Goal: Transaction & Acquisition: Download file/media

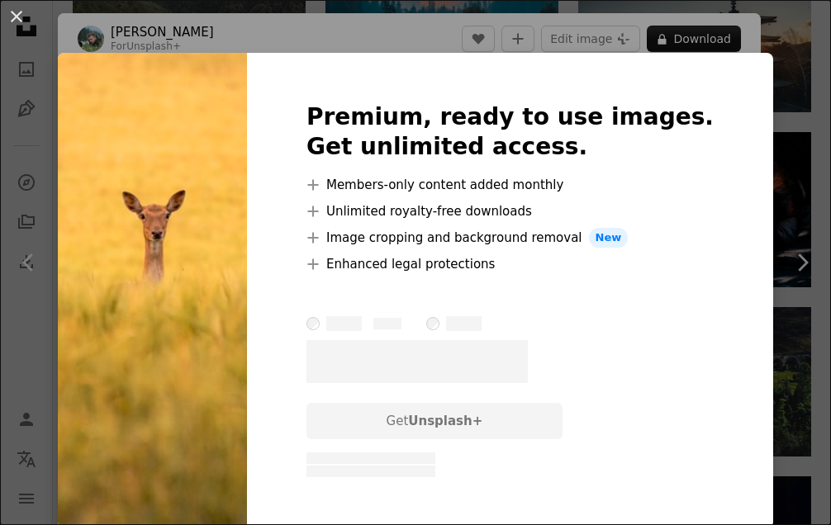
scroll to position [385, 0]
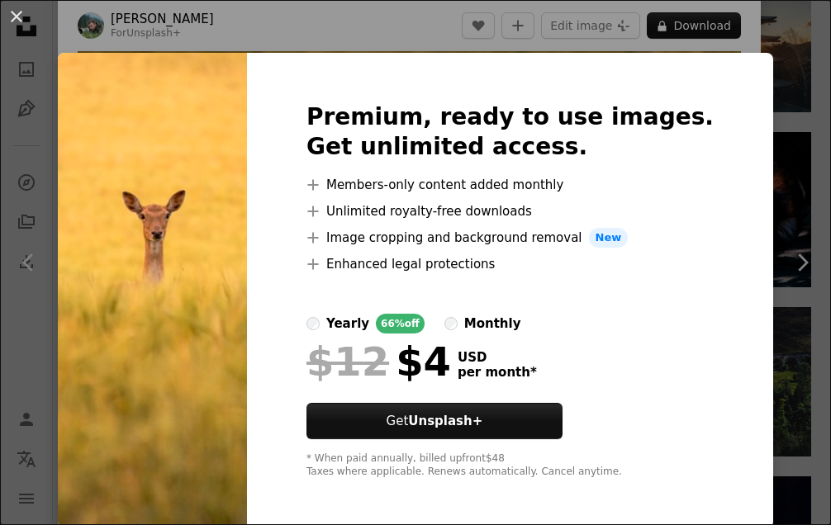
click at [766, 174] on div "An X shape Premium, ready to use images. Get unlimited access. A plus sign Memb…" at bounding box center [415, 262] width 831 height 525
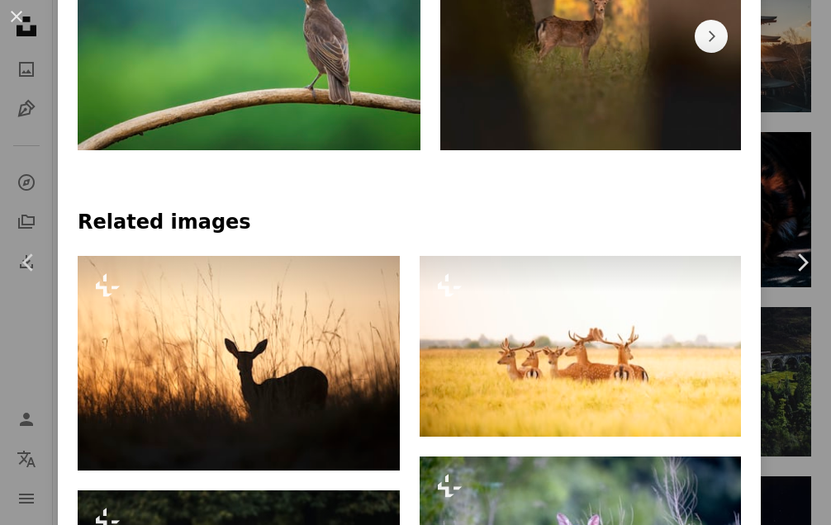
scroll to position [1101, 0]
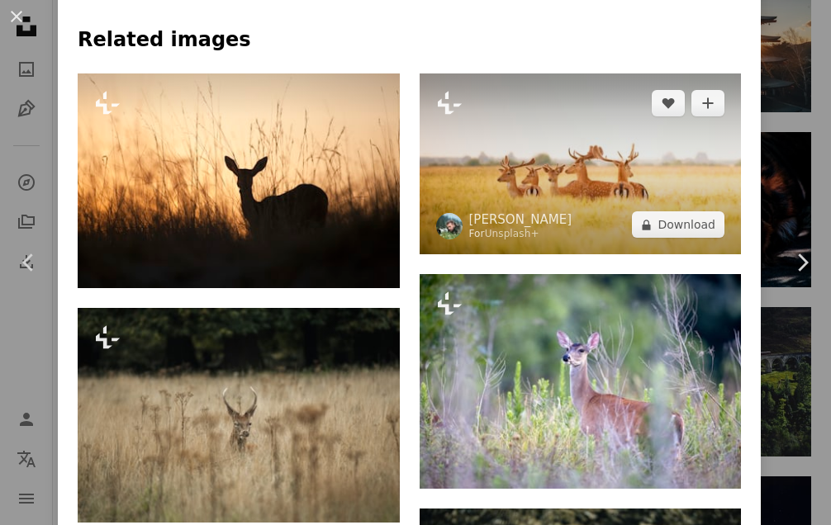
click at [597, 146] on img at bounding box center [581, 164] width 322 height 181
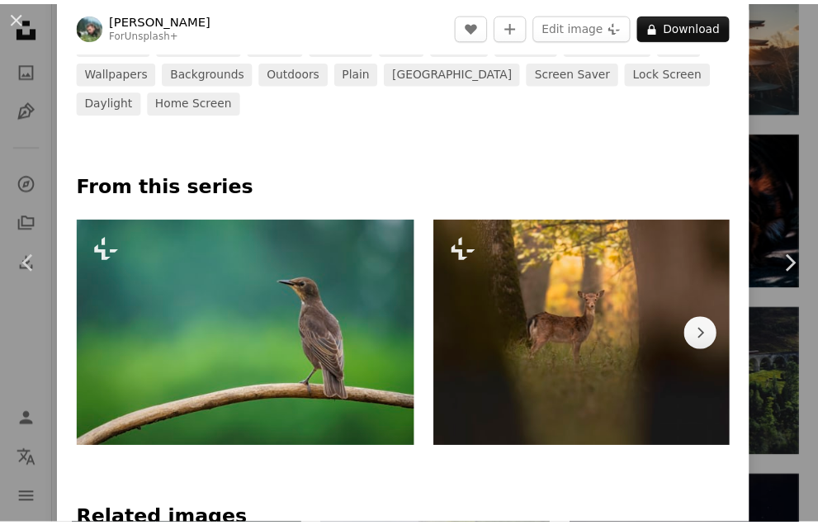
scroll to position [551, 0]
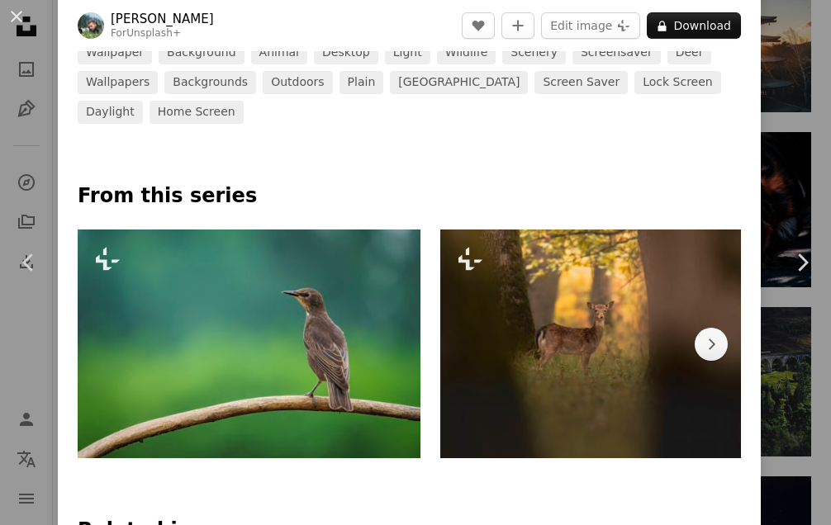
click at [792, 157] on div "An X shape Chevron left Chevron right [PERSON_NAME] For Unsplash+ A heart A plu…" at bounding box center [415, 262] width 831 height 525
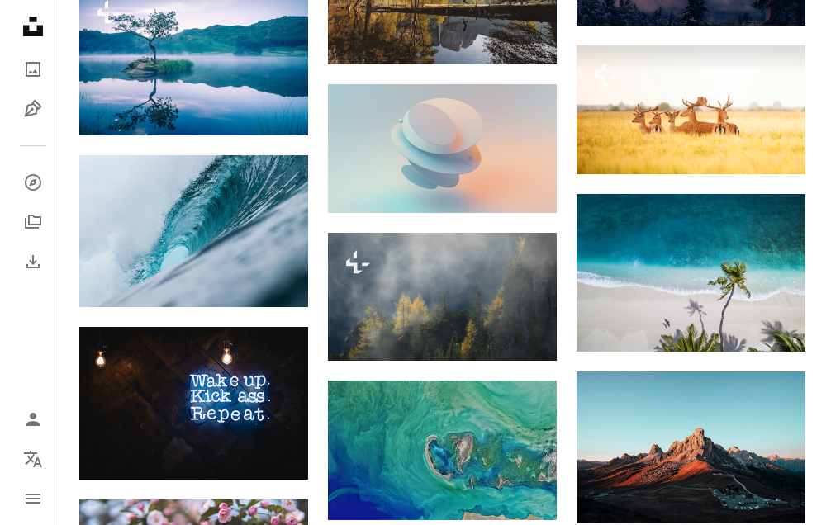
scroll to position [6618, 0]
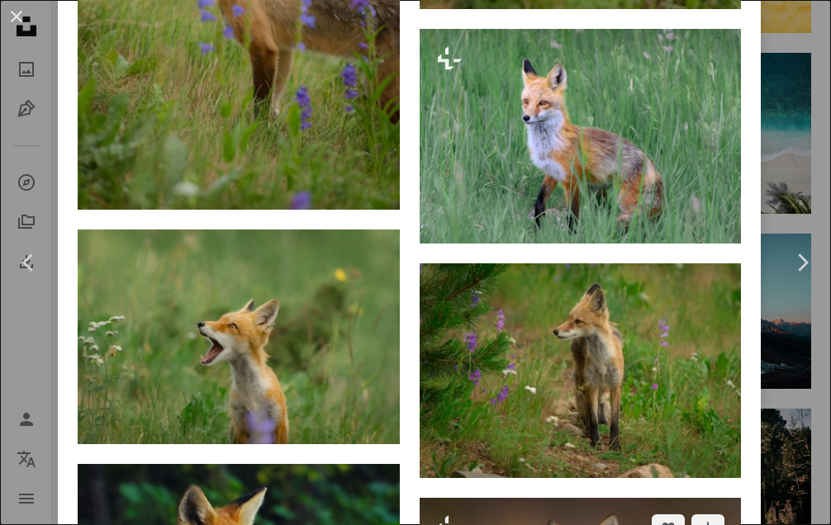
scroll to position [2441, 0]
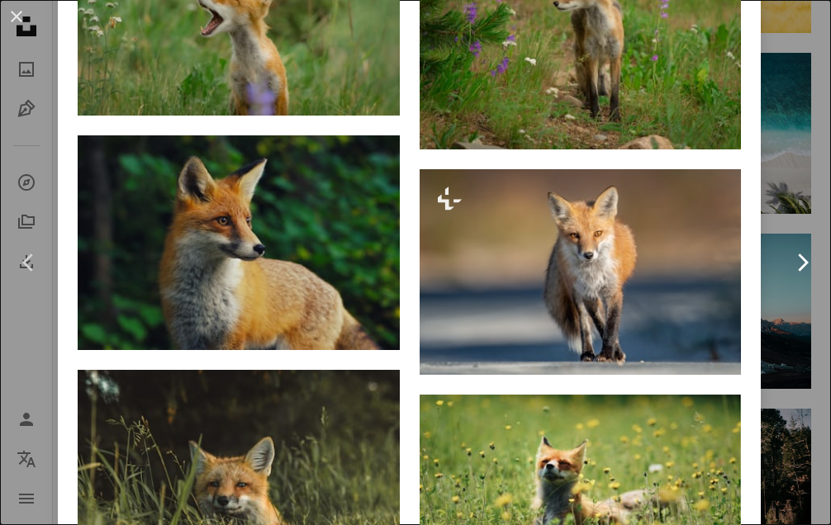
click at [782, 234] on link "Chevron right" at bounding box center [802, 262] width 58 height 159
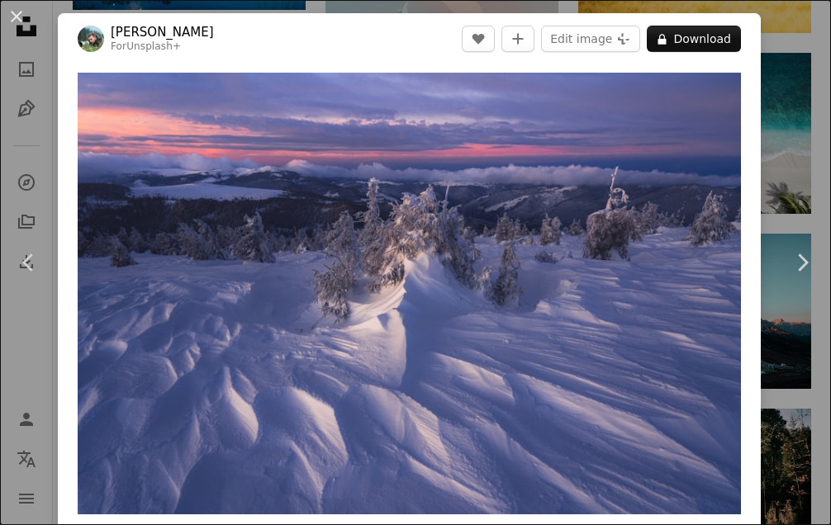
click at [799, 226] on link "Chevron right" at bounding box center [802, 262] width 58 height 159
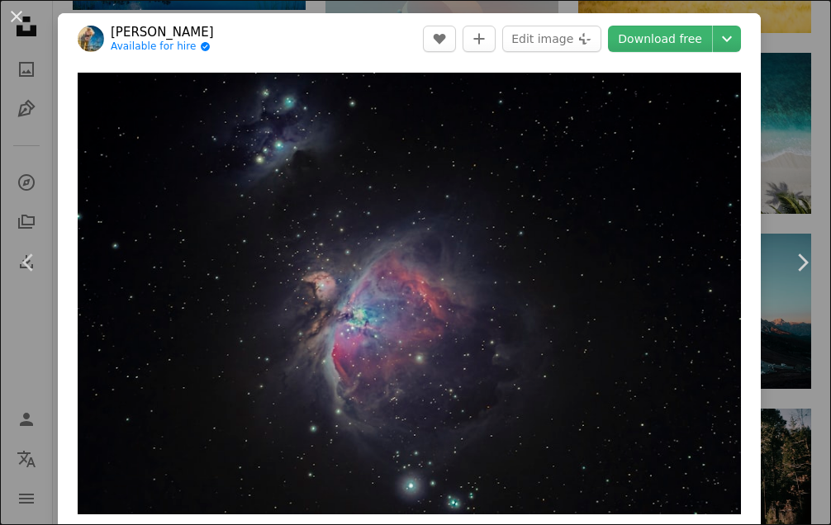
click at [767, 31] on div "An X shape Chevron left Chevron right [PERSON_NAME] Available for hire A checkm…" at bounding box center [415, 262] width 831 height 525
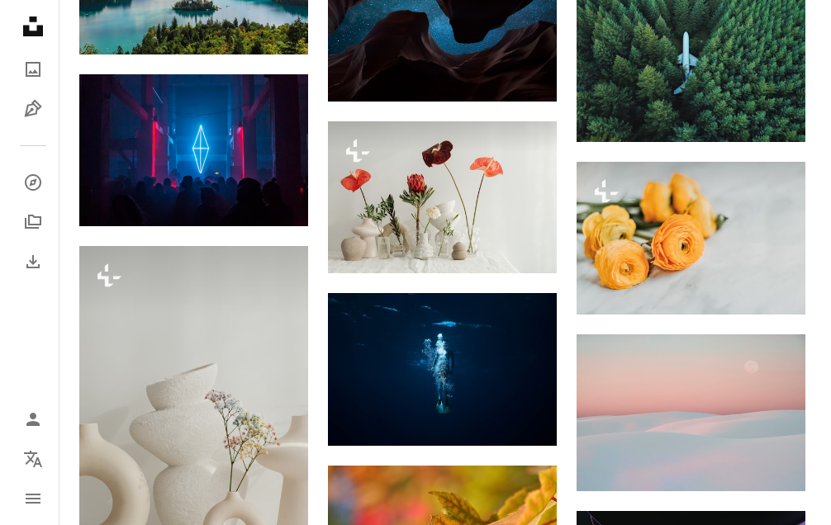
scroll to position [9046, 0]
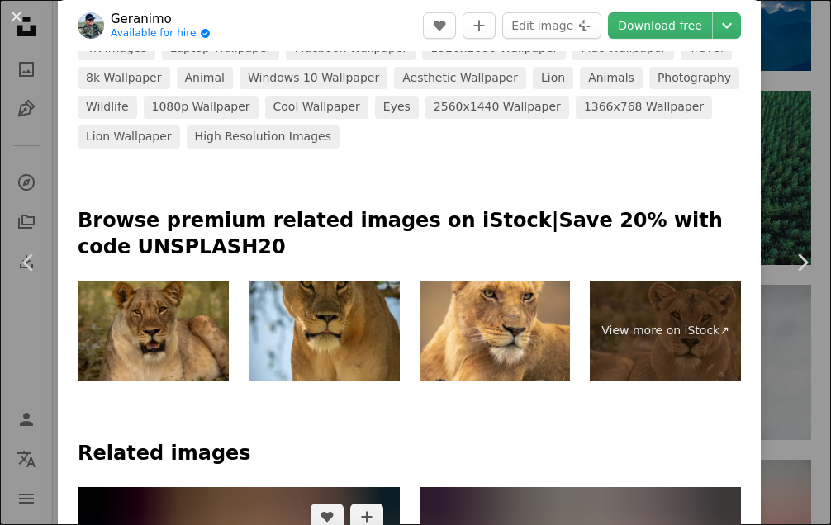
scroll to position [661, 0]
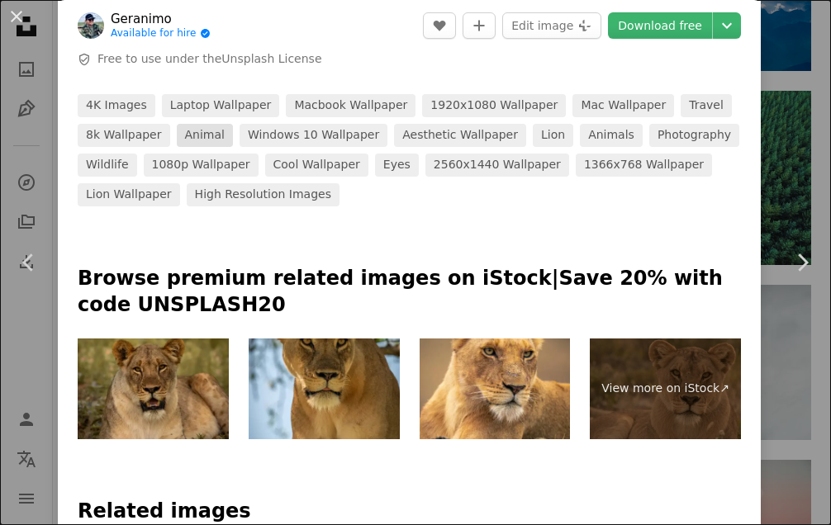
click at [199, 124] on link "animal" at bounding box center [205, 135] width 56 height 23
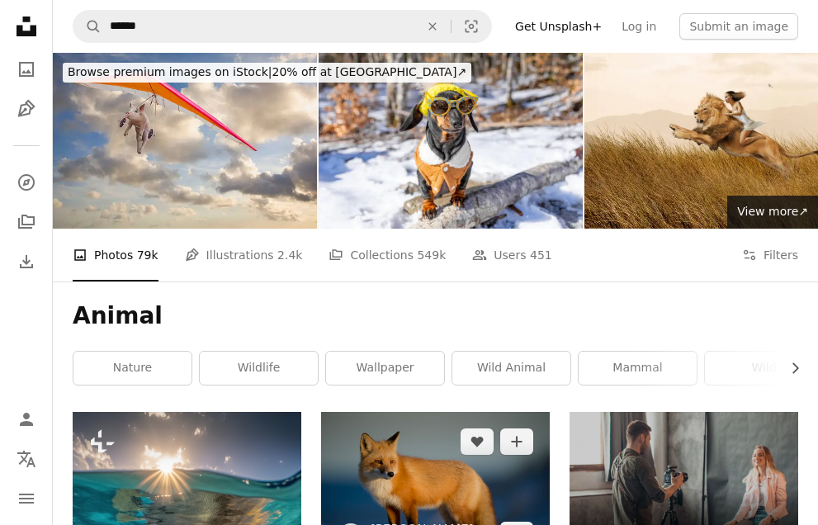
scroll to position [110, 0]
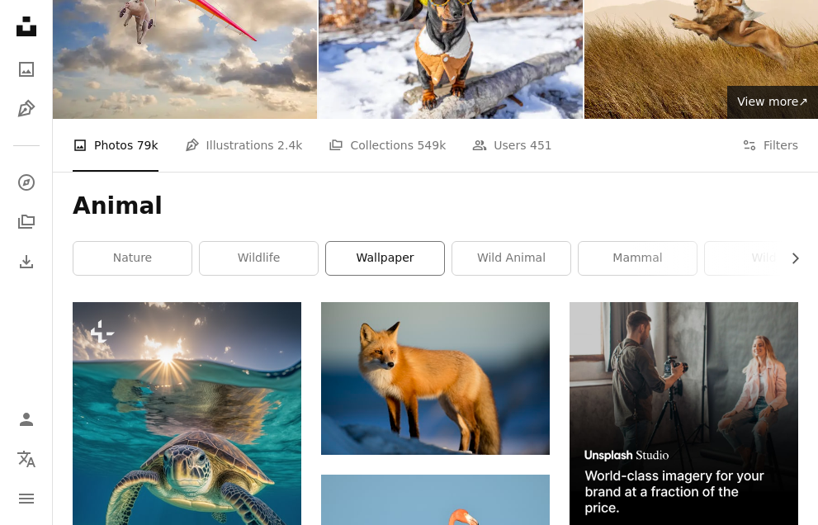
click at [402, 242] on link "wallpaper" at bounding box center [385, 258] width 118 height 33
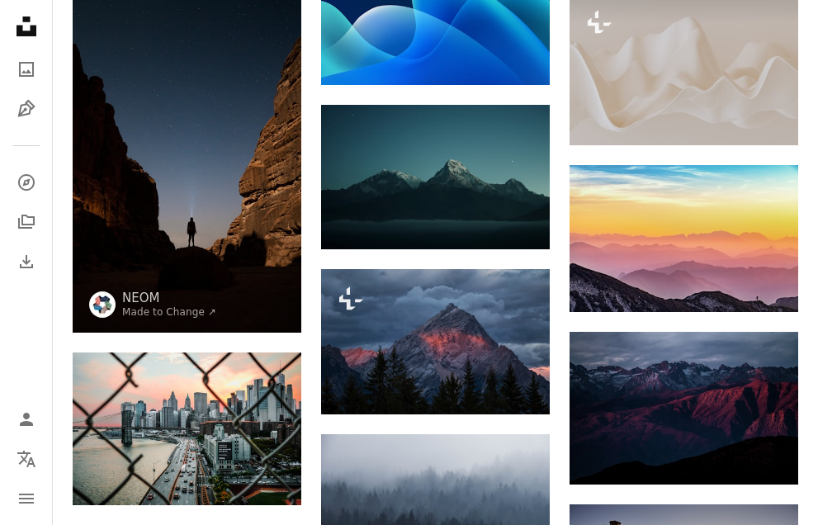
scroll to position [1652, 0]
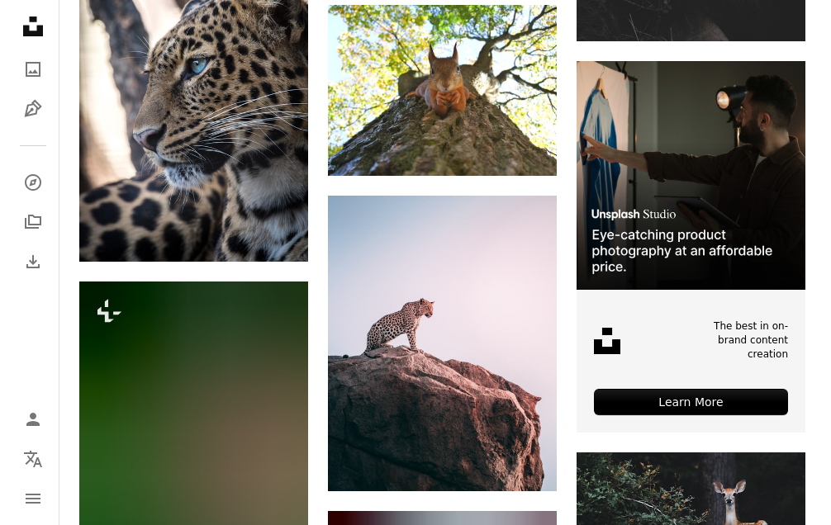
scroll to position [5481, 0]
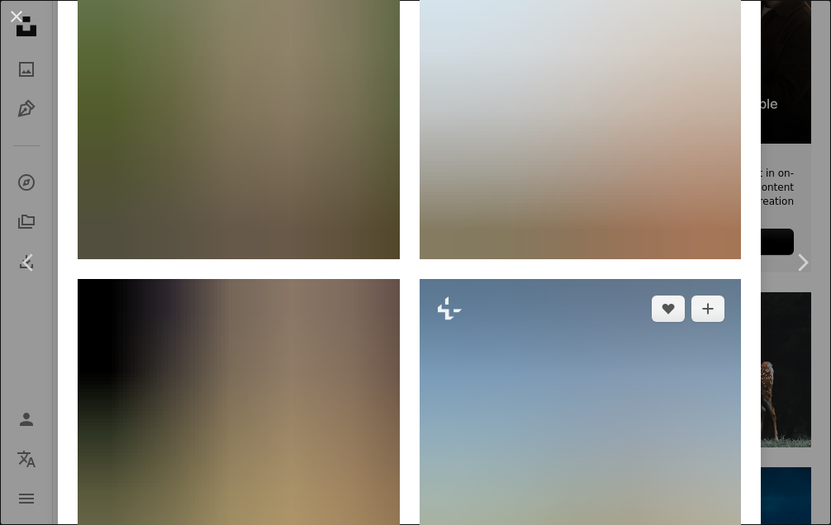
scroll to position [1596, 0]
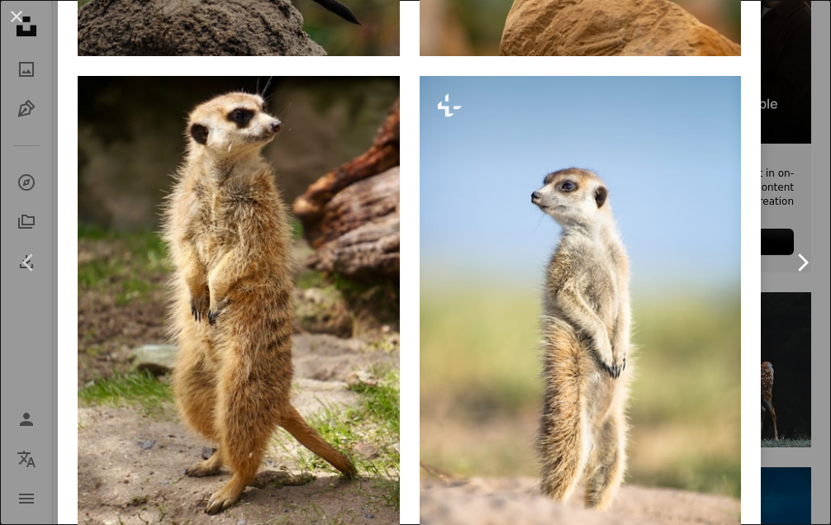
click at [773, 191] on link "Chevron right" at bounding box center [802, 262] width 58 height 159
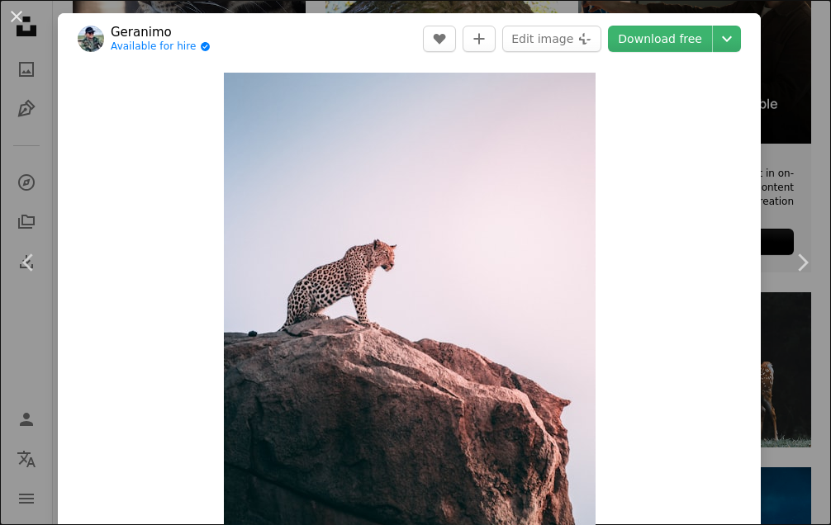
click at [34, 145] on div "An X shape Chevron left Chevron right Geranimo Available for hire A checkmark i…" at bounding box center [415, 262] width 831 height 525
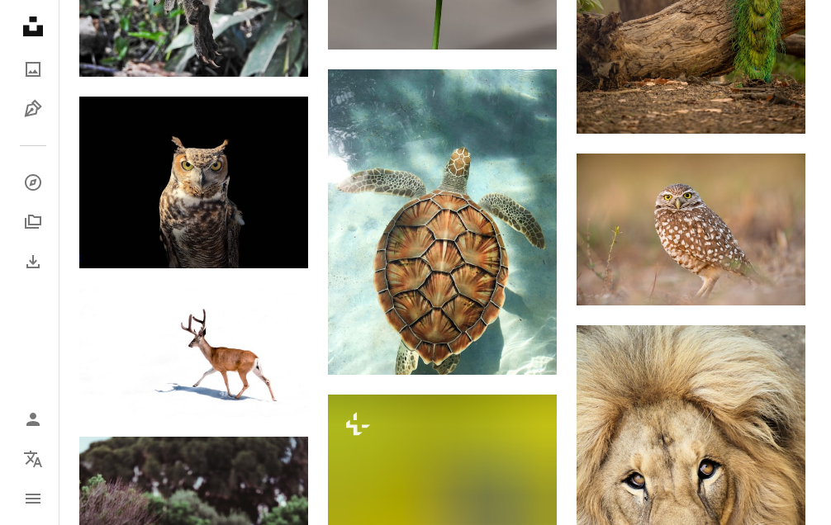
scroll to position [12580, 0]
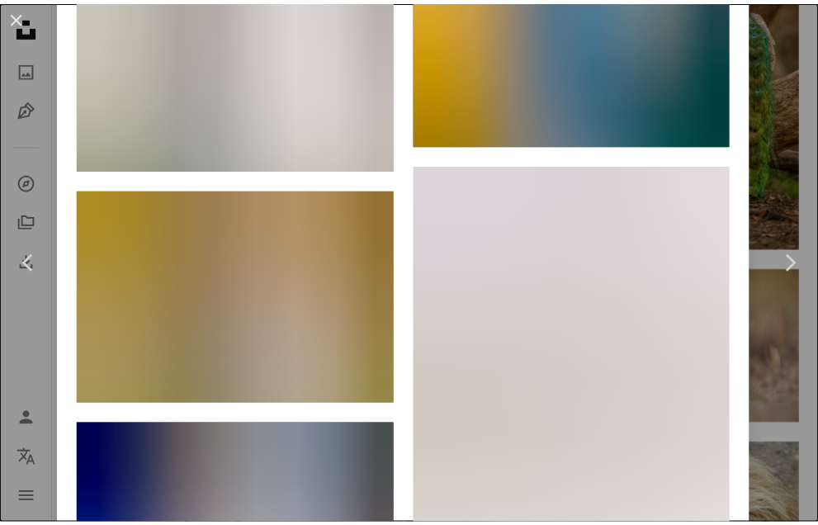
scroll to position [4404, 0]
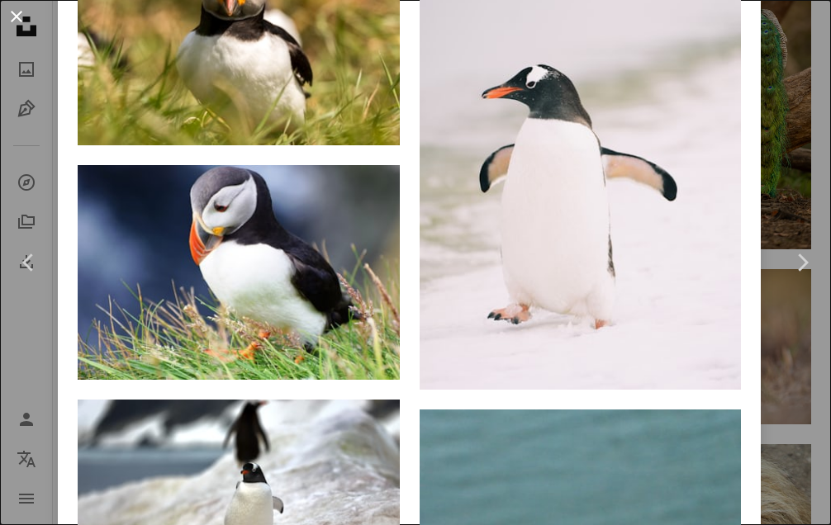
click at [20, 18] on button "An X shape" at bounding box center [17, 17] width 20 height 20
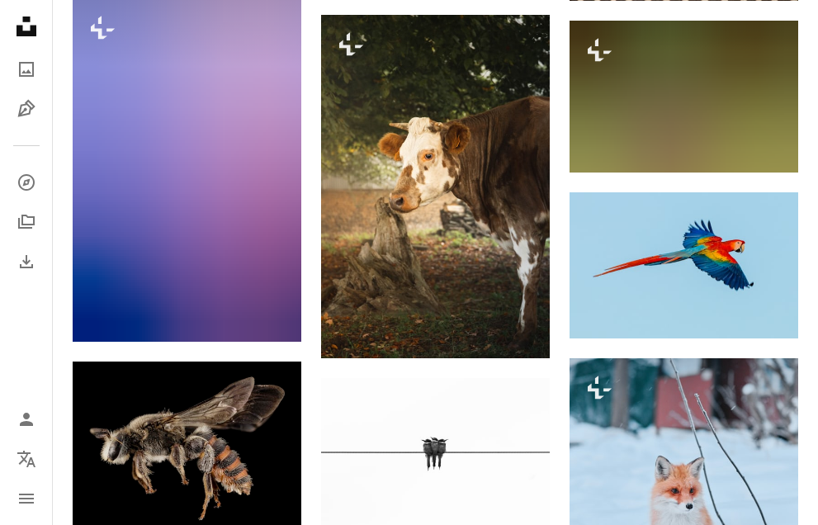
scroll to position [23001, 0]
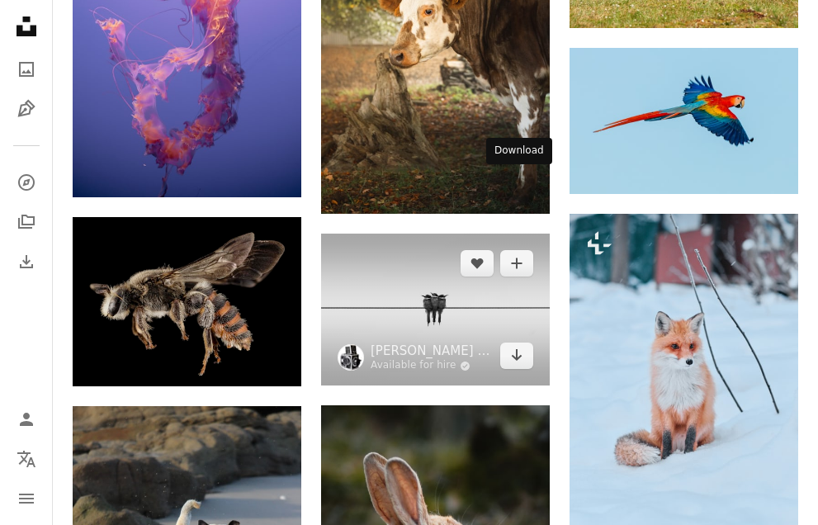
click at [427, 234] on img at bounding box center [435, 310] width 229 height 152
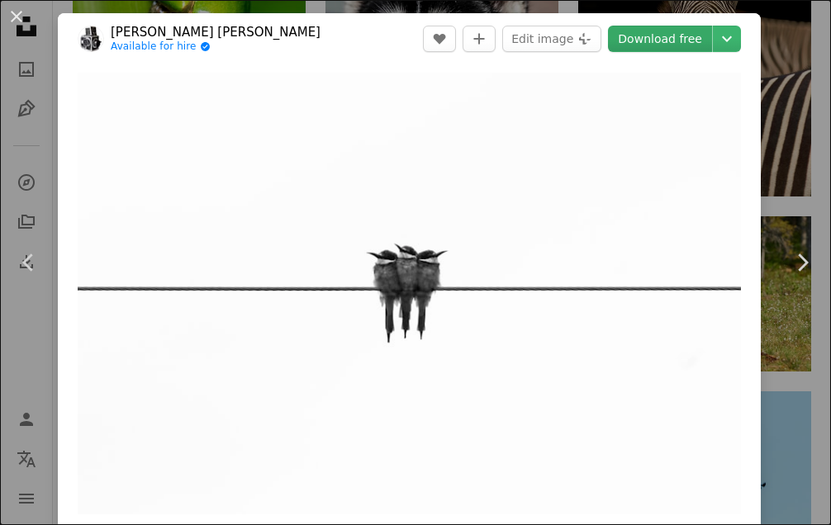
click at [667, 46] on link "Download free" at bounding box center [660, 39] width 104 height 26
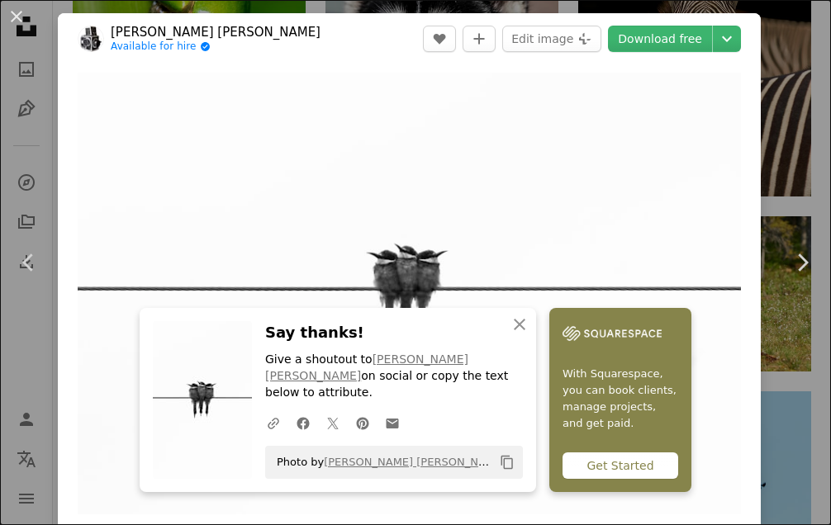
click at [791, 122] on div "An X shape Chevron left Chevron right An X shape Close Say thanks! Give a shout…" at bounding box center [415, 262] width 831 height 525
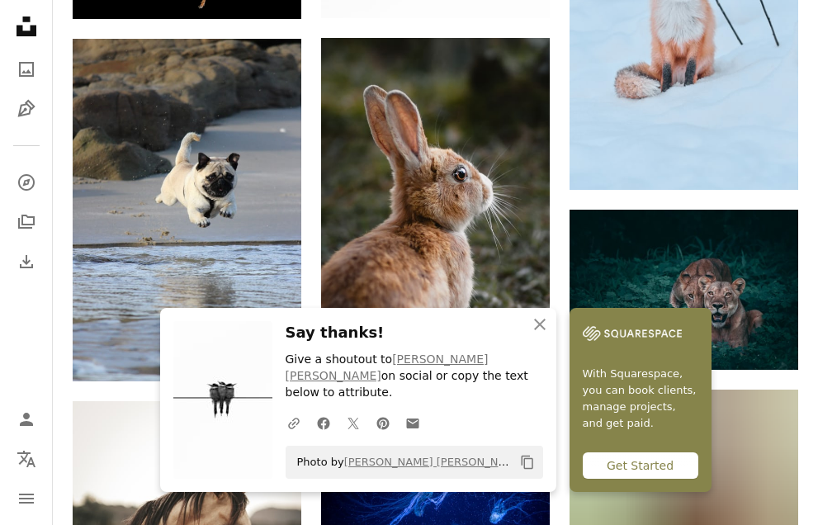
scroll to position [23387, 0]
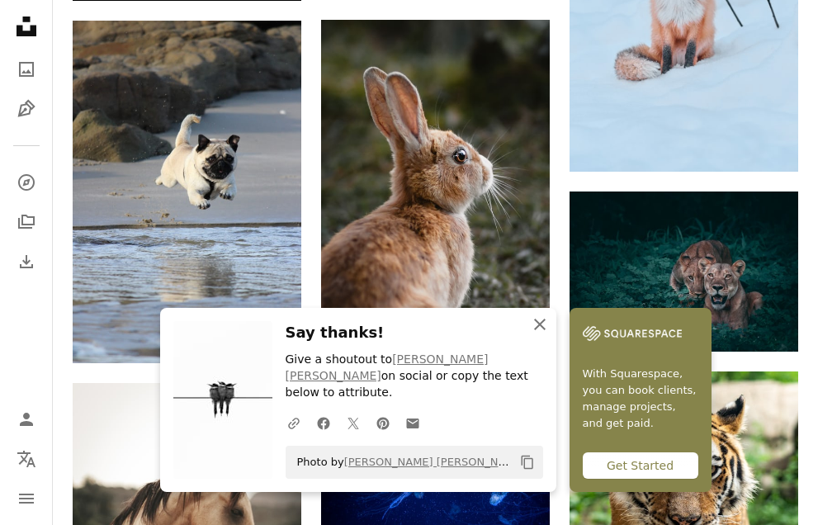
click at [546, 330] on icon "button" at bounding box center [540, 325] width 12 height 12
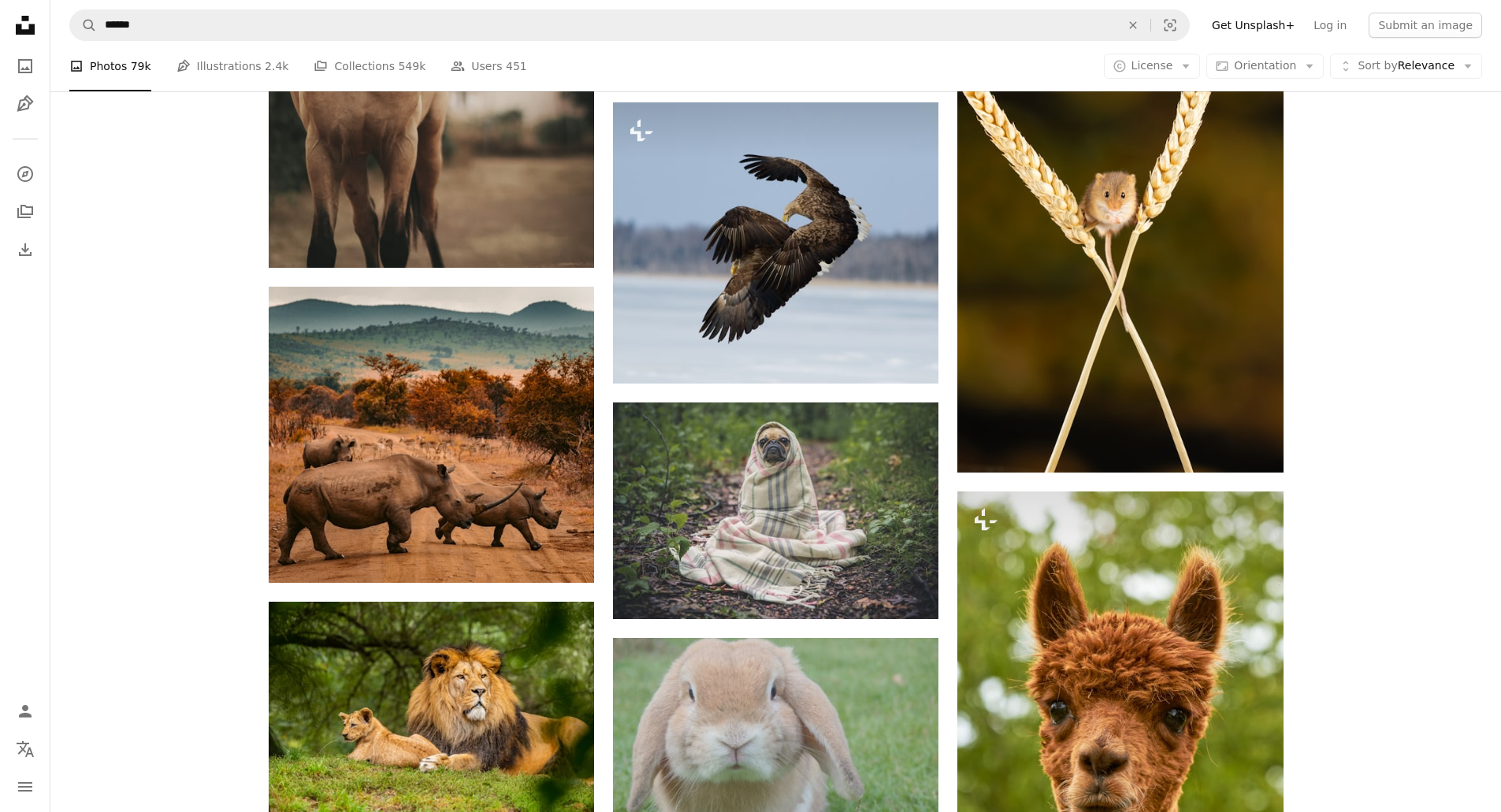
scroll to position [32996, 0]
